Goal: Task Accomplishment & Management: Use online tool/utility

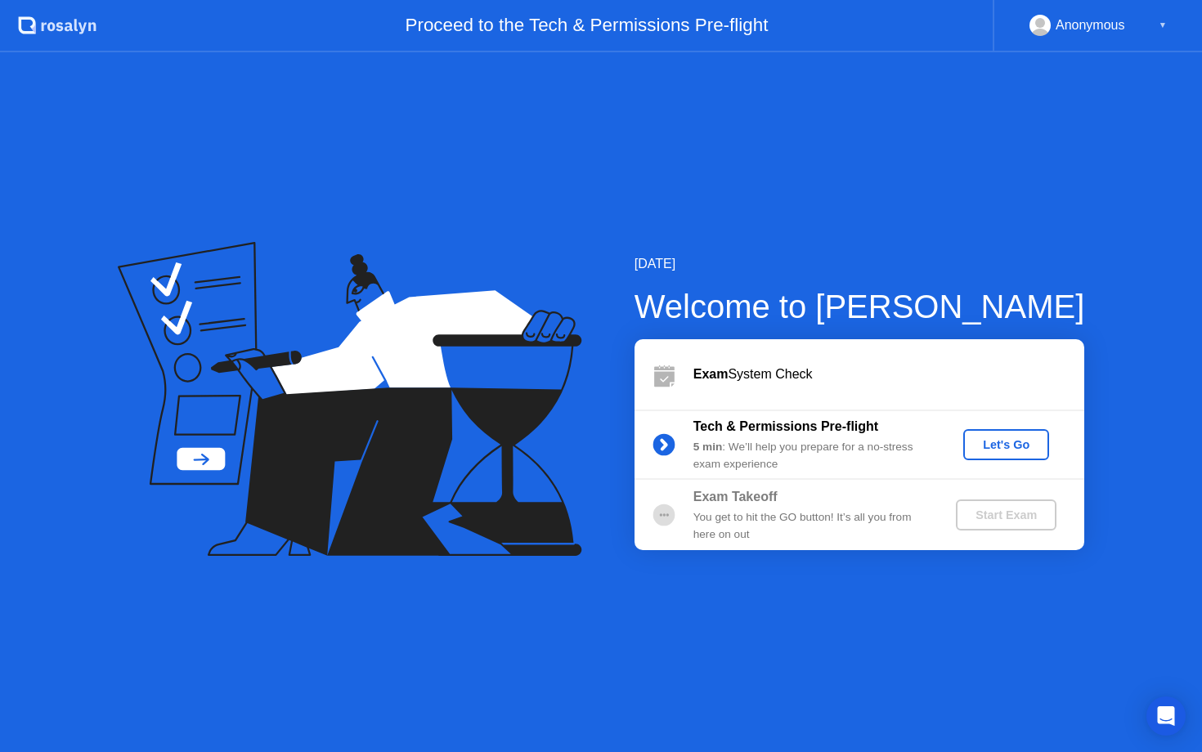
click at [974, 451] on div "Let's Go" at bounding box center [1006, 444] width 73 height 13
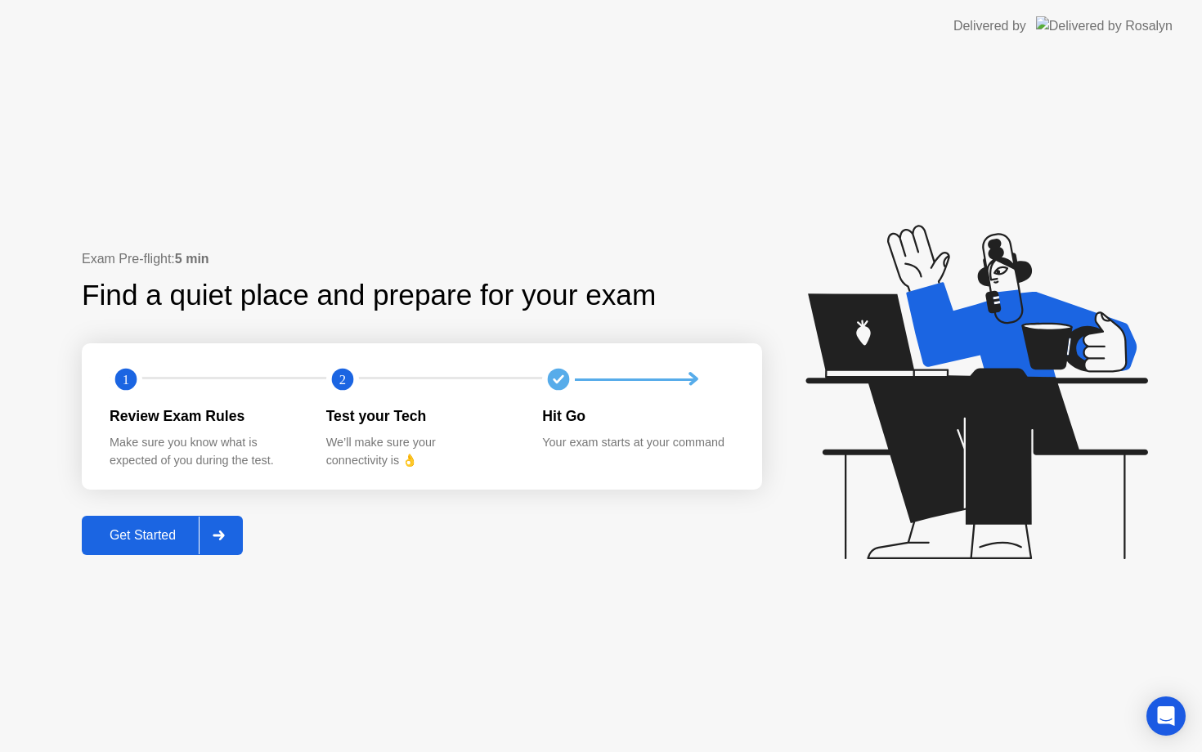
click at [168, 534] on div "Get Started" at bounding box center [143, 535] width 112 height 15
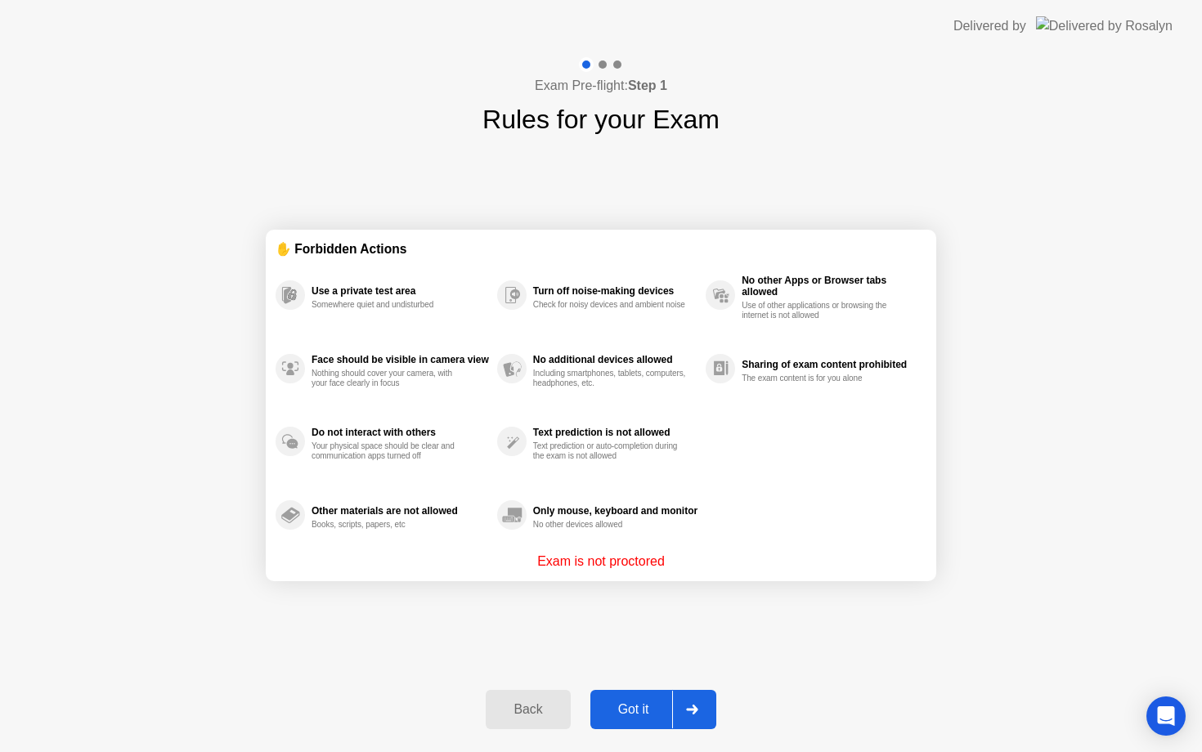
click at [634, 711] on div "Got it" at bounding box center [633, 709] width 77 height 15
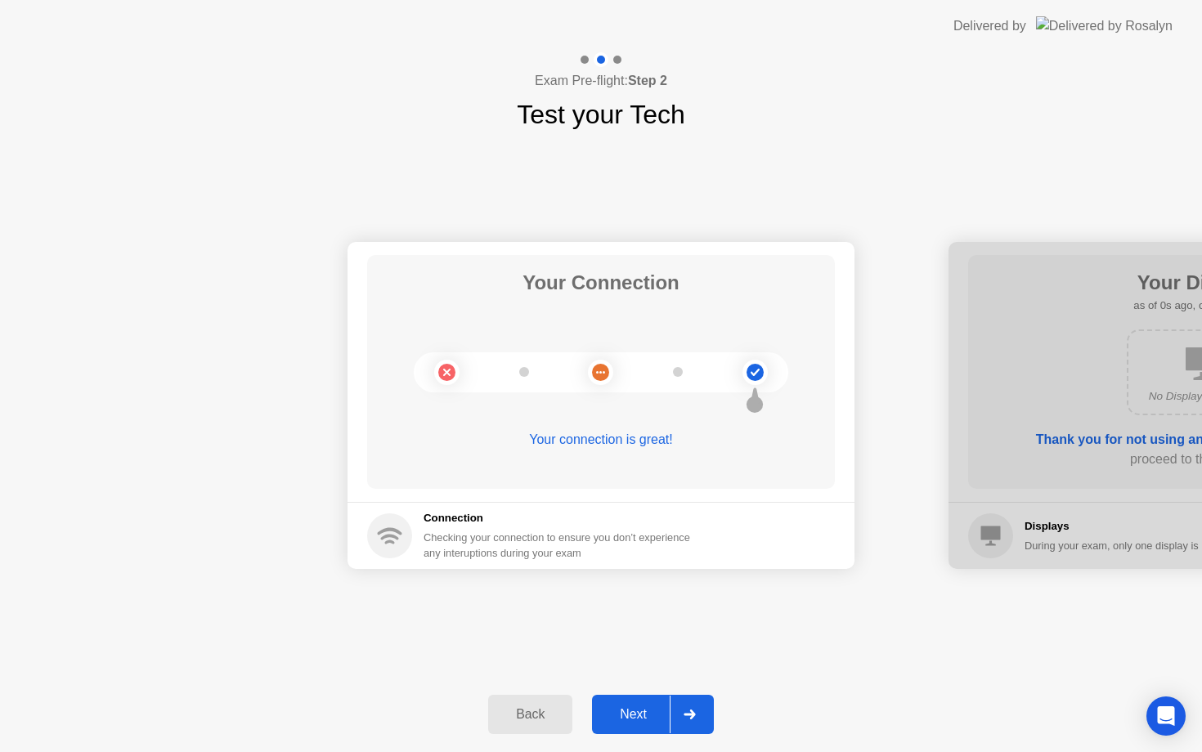
click at [634, 711] on div "Next" at bounding box center [633, 714] width 73 height 15
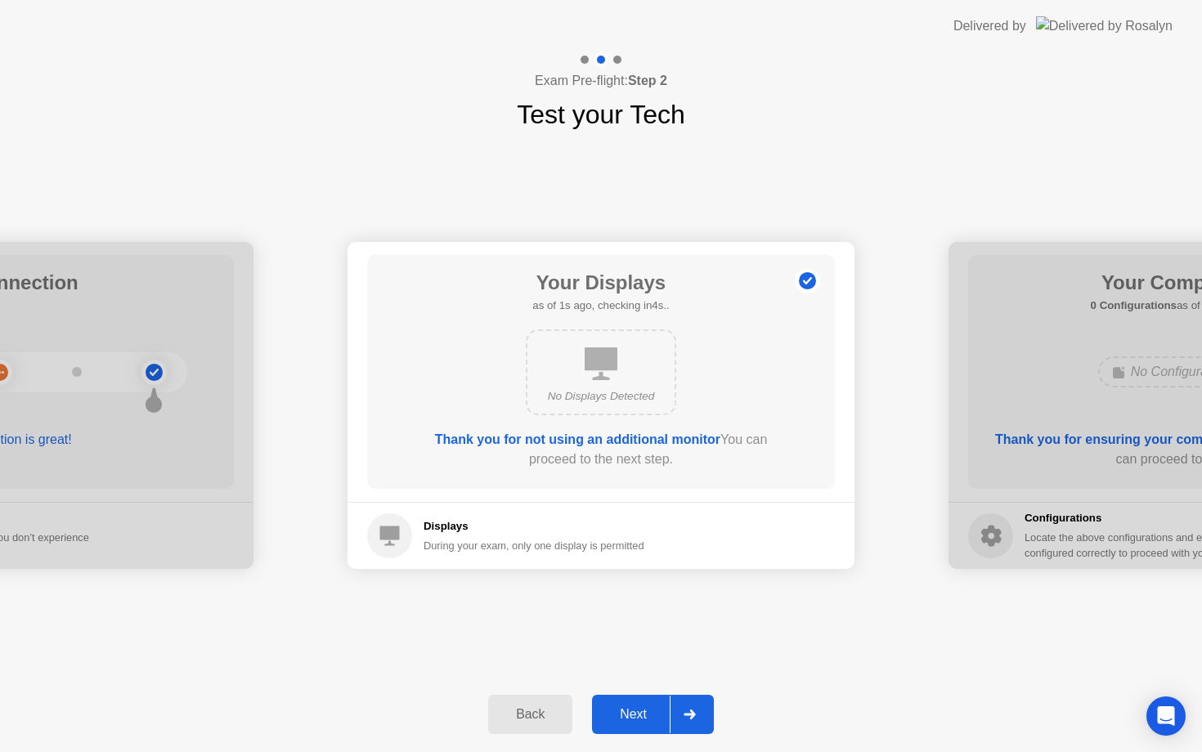
click at [635, 712] on div "Next" at bounding box center [633, 714] width 73 height 15
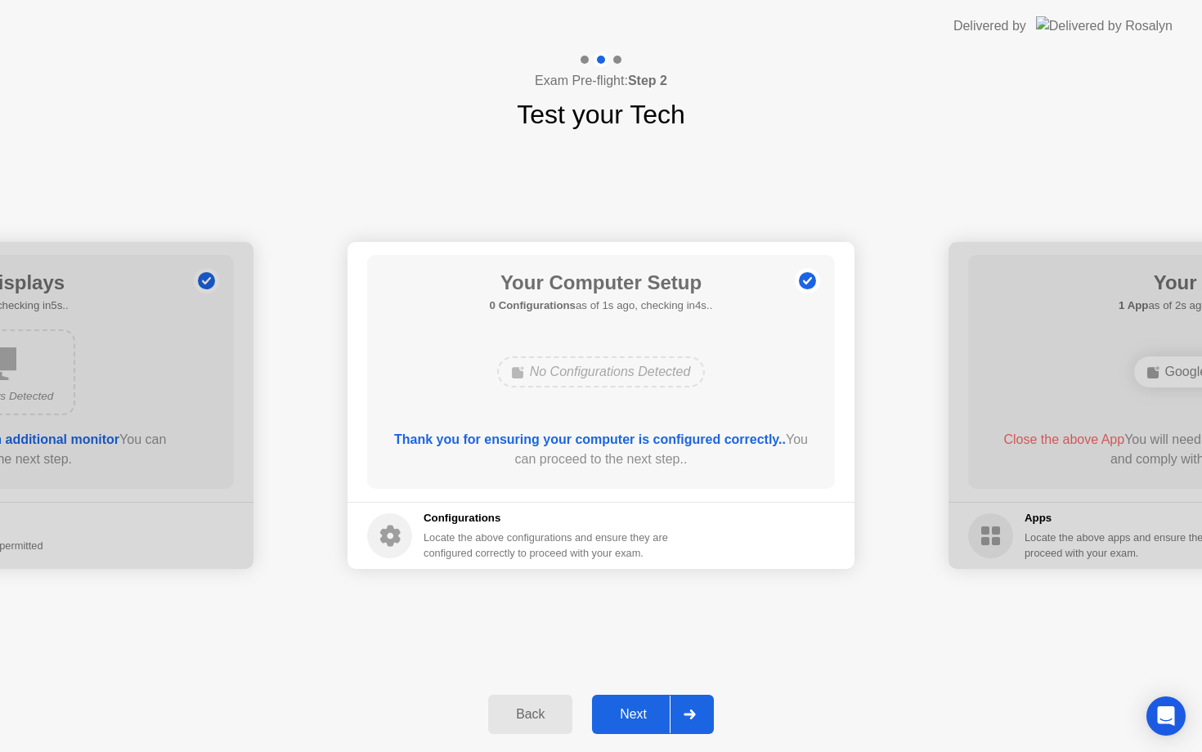
click at [636, 712] on div "Next" at bounding box center [633, 714] width 73 height 15
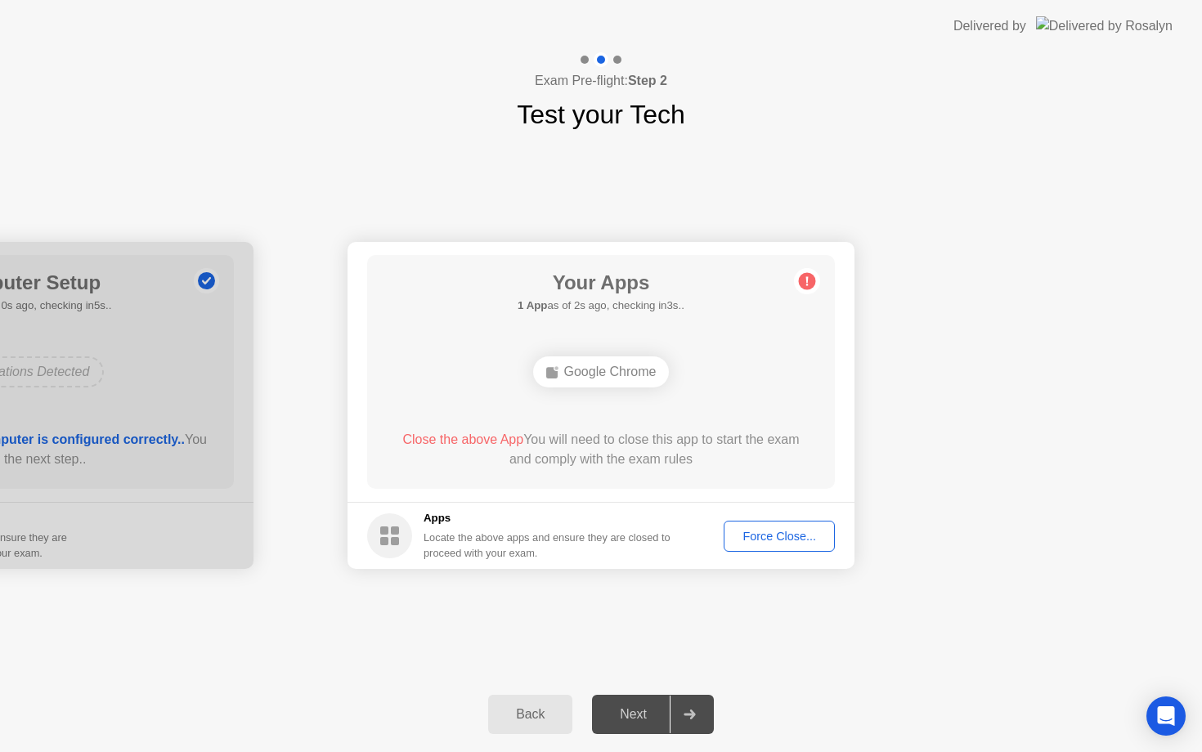
click at [791, 547] on button "Force Close..." at bounding box center [779, 536] width 111 height 31
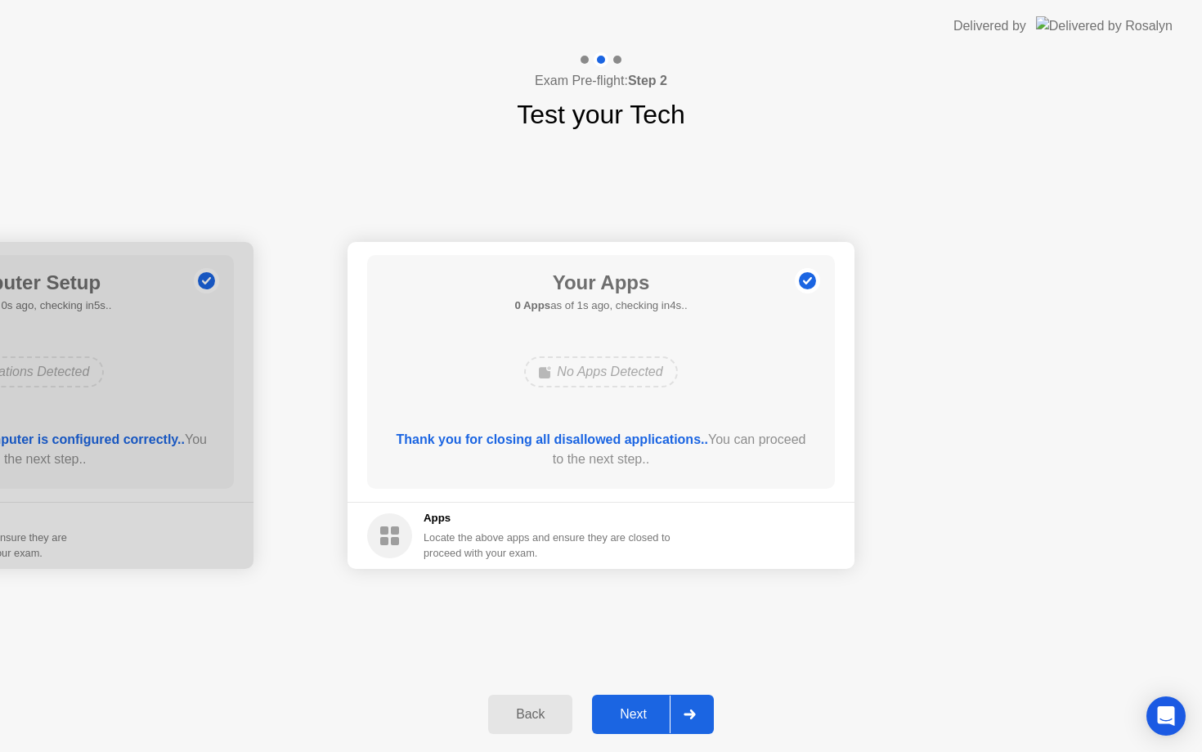
click at [640, 714] on div "Next" at bounding box center [633, 714] width 73 height 15
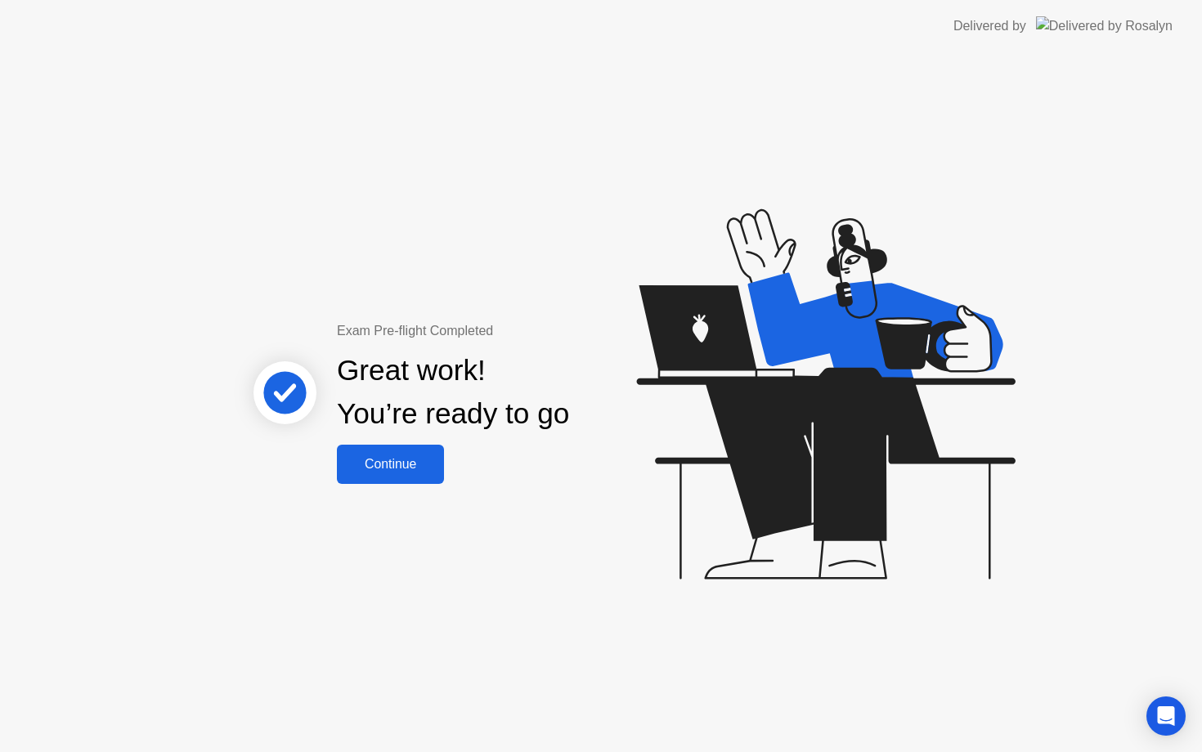
click at [403, 457] on div "Continue" at bounding box center [390, 464] width 97 height 15
